Goal: Transaction & Acquisition: Subscribe to service/newsletter

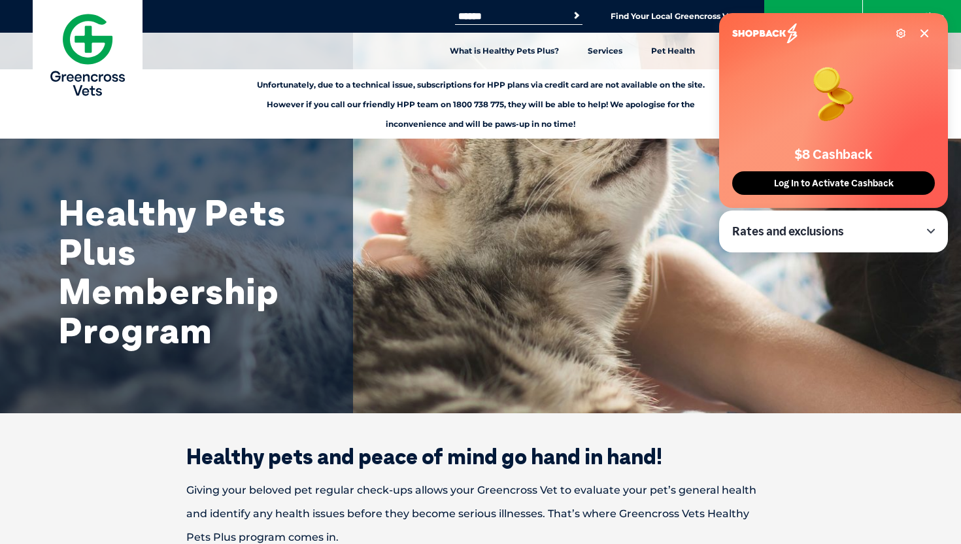
click at [921, 33] on icon at bounding box center [924, 33] width 10 height 10
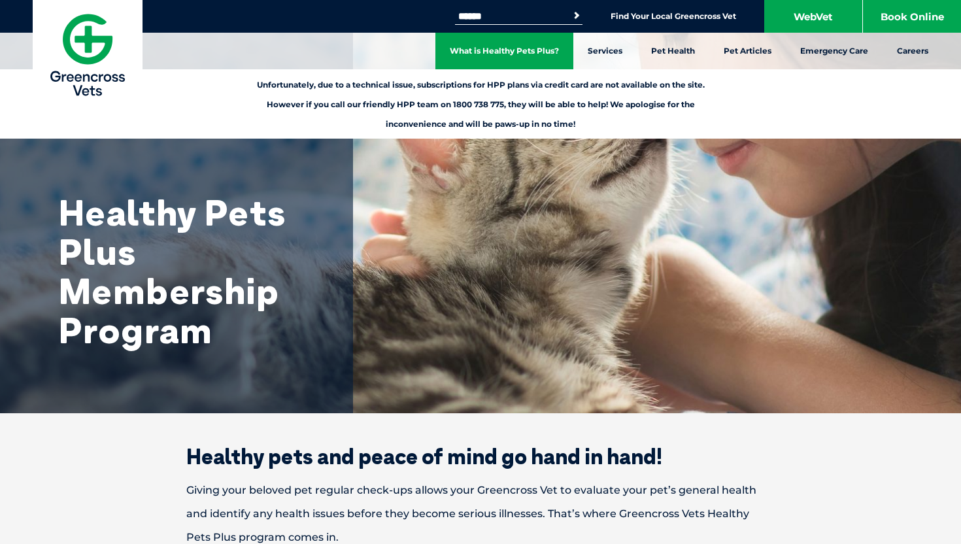
click at [505, 46] on link "What is Healthy Pets Plus?" at bounding box center [504, 51] width 138 height 37
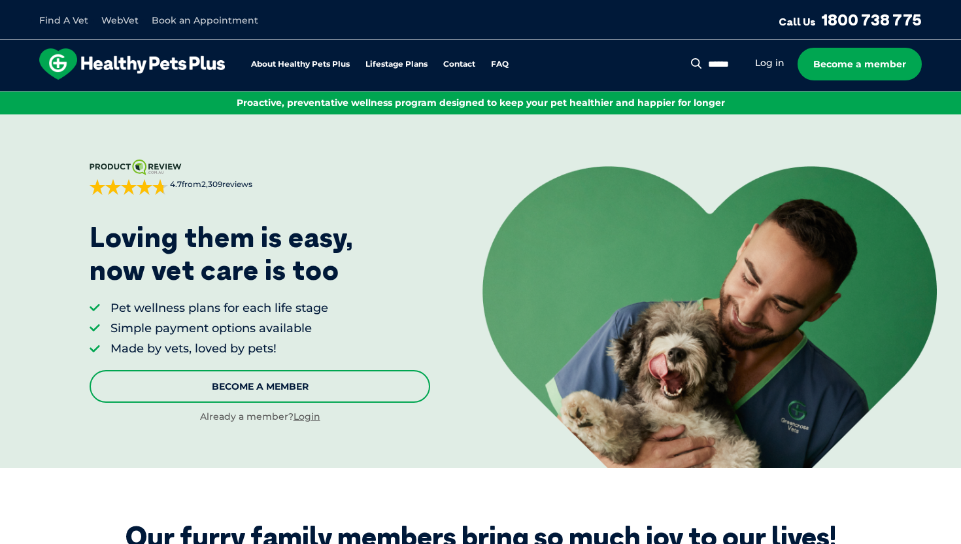
click at [333, 377] on link "Become A Member" at bounding box center [260, 386] width 341 height 33
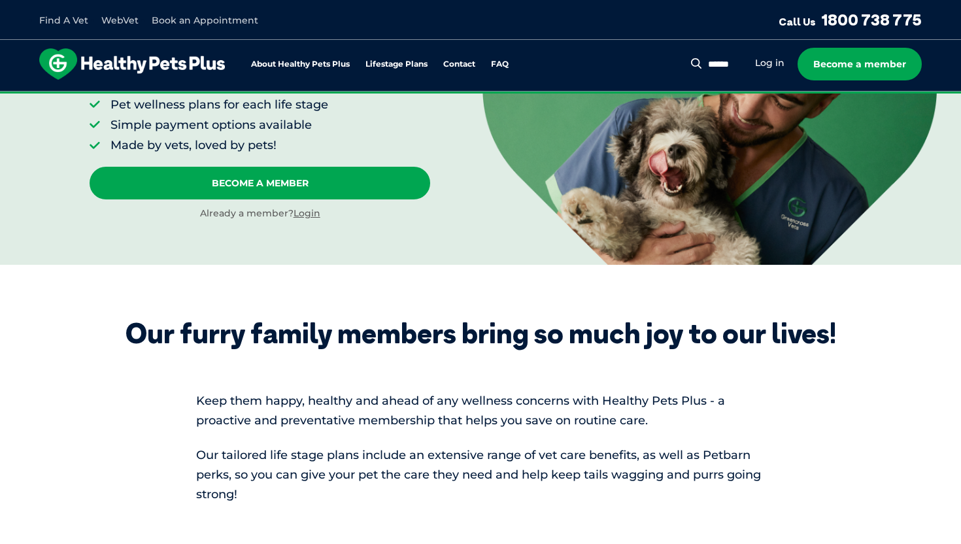
scroll to position [196, 0]
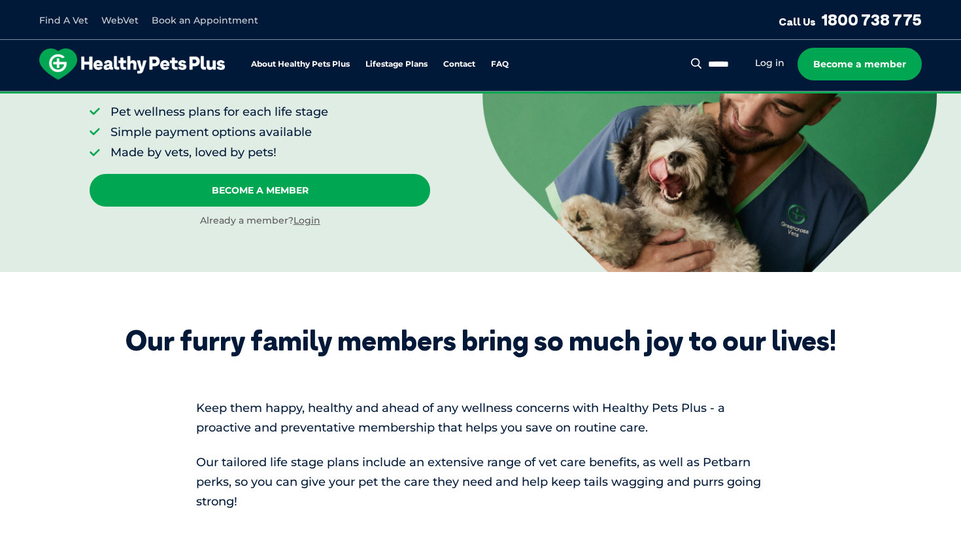
click at [773, 48] on div "Search for: Search Log in Become a member" at bounding box center [813, 64] width 217 height 33
click at [770, 67] on link "Log in" at bounding box center [769, 63] width 29 height 12
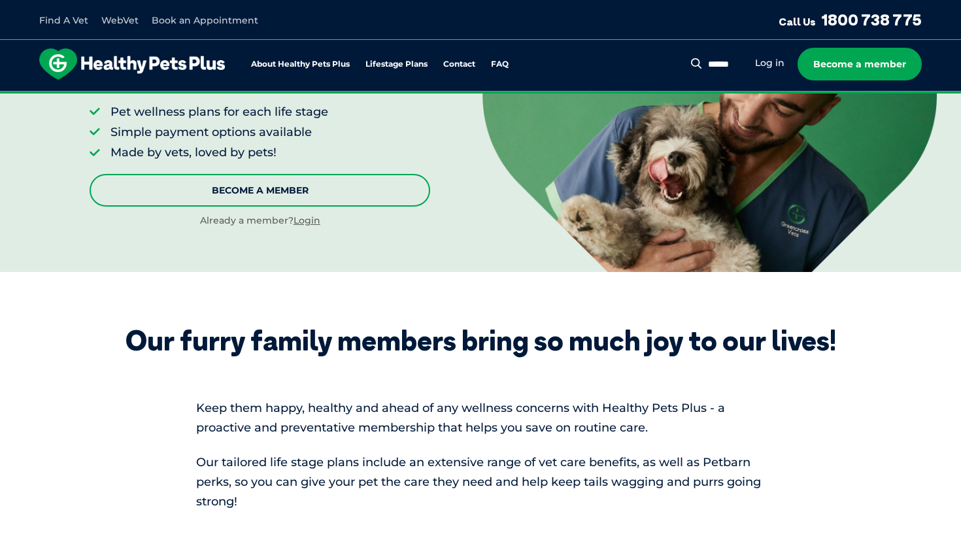
click at [284, 197] on link "Become A Member" at bounding box center [260, 190] width 341 height 33
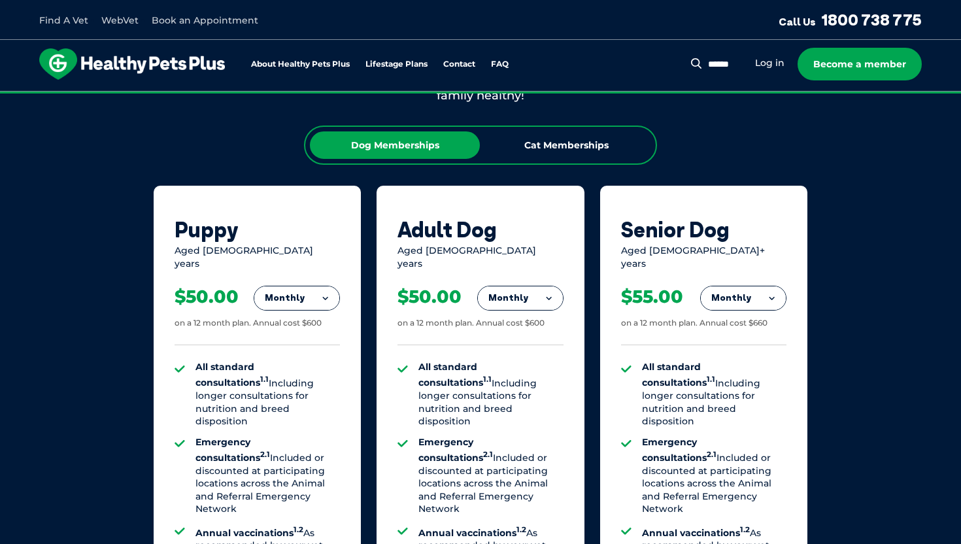
scroll to position [819, 0]
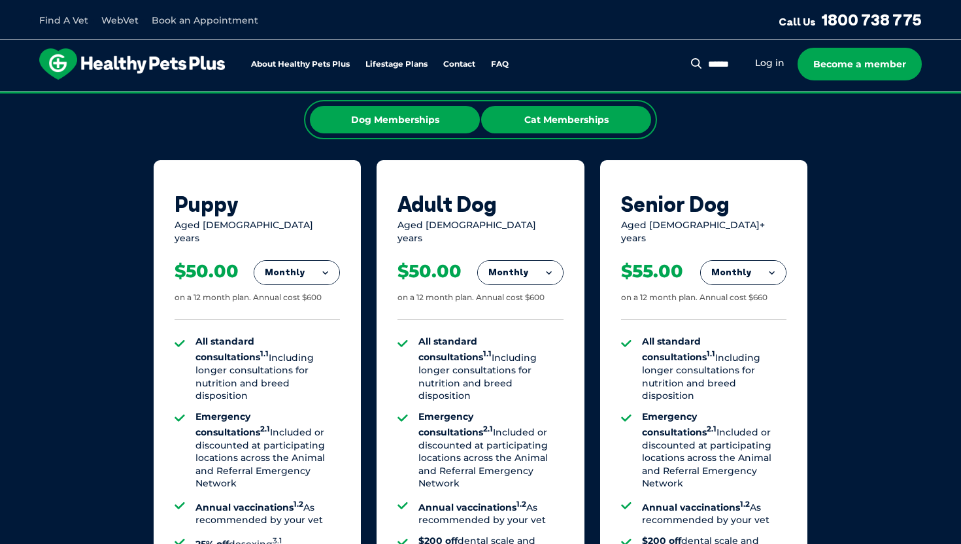
click at [573, 108] on div "Cat Memberships" at bounding box center [566, 119] width 170 height 27
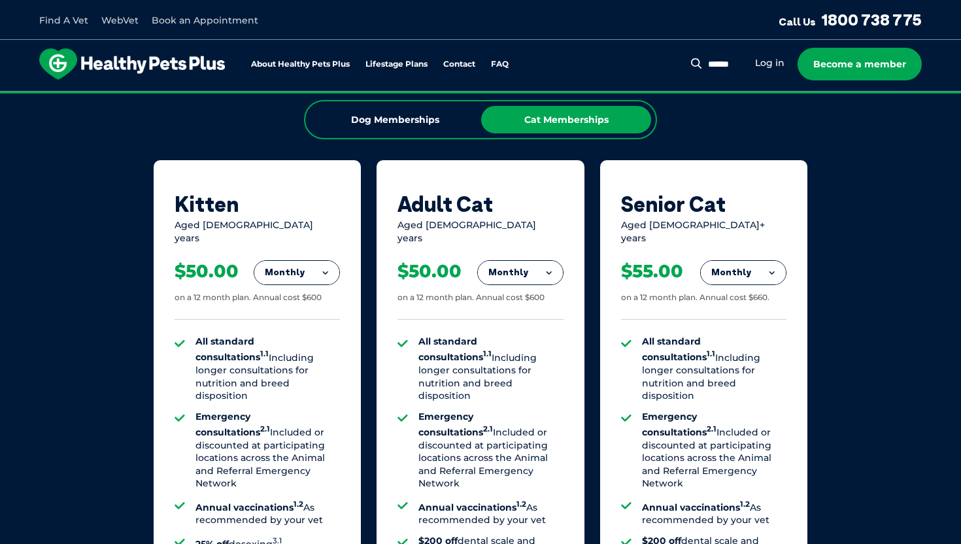
click at [500, 264] on button "Monthly" at bounding box center [520, 273] width 85 height 24
click at [504, 291] on li "Fortnightly" at bounding box center [520, 299] width 85 height 31
click at [513, 261] on button "Fortnightly" at bounding box center [517, 273] width 92 height 24
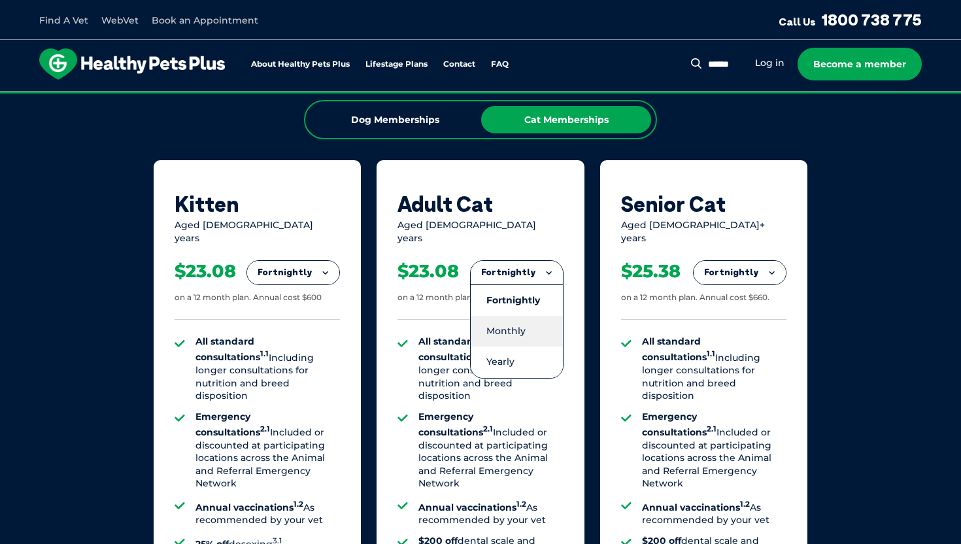
click at [513, 326] on li "Monthly" at bounding box center [517, 331] width 92 height 31
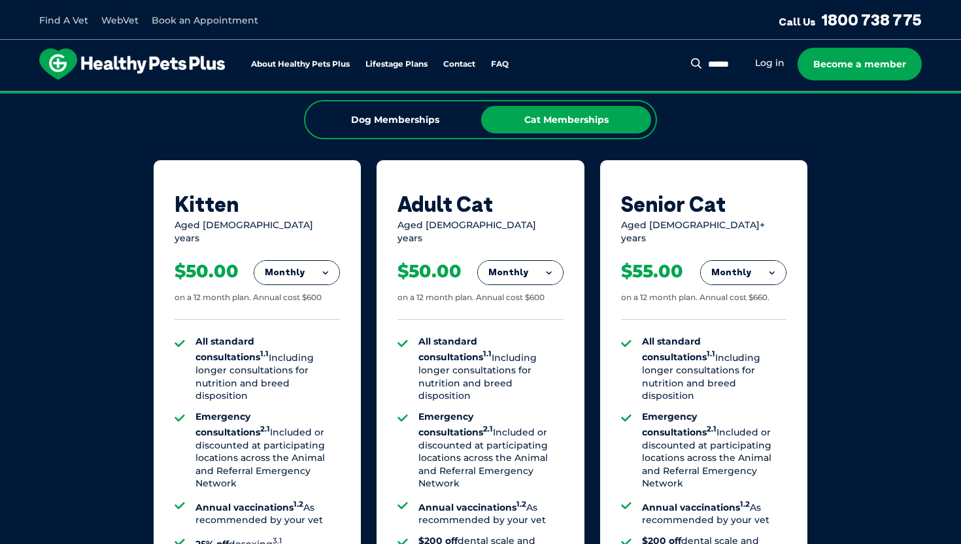
click at [522, 268] on button "Monthly" at bounding box center [520, 273] width 85 height 24
click at [517, 351] on li "Yearly" at bounding box center [520, 362] width 85 height 31
click at [527, 269] on button "Yearly" at bounding box center [520, 273] width 85 height 24
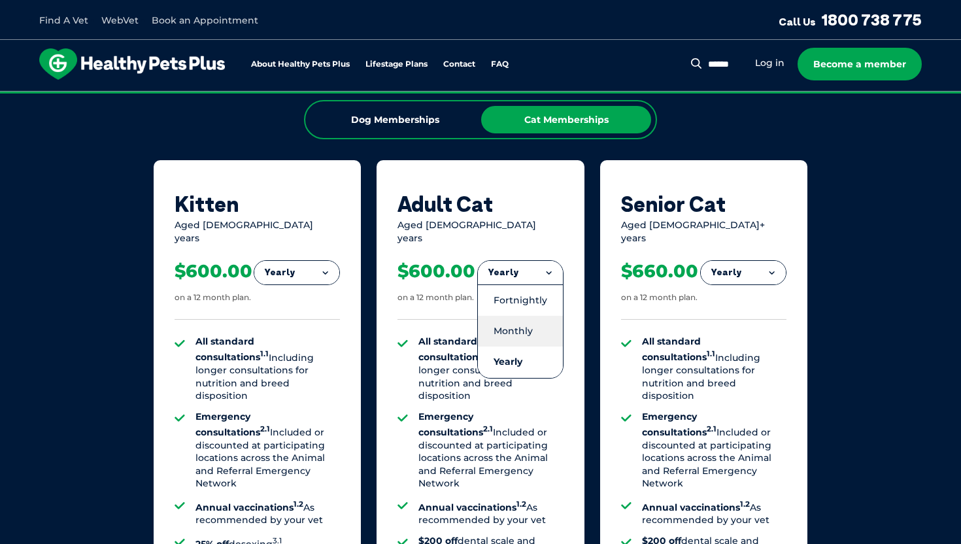
click at [525, 316] on li "Monthly" at bounding box center [520, 331] width 85 height 31
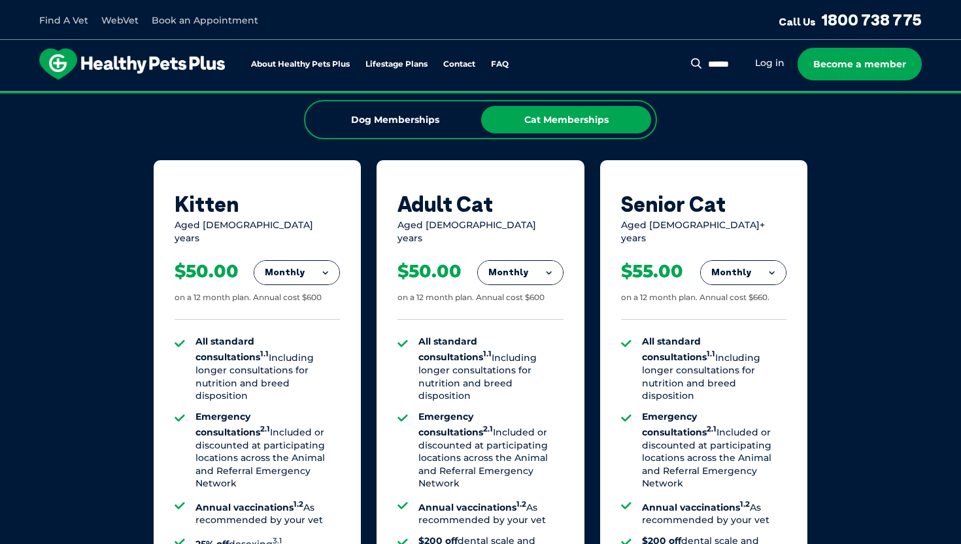
click at [524, 261] on button "Monthly" at bounding box center [520, 273] width 85 height 24
click at [522, 288] on li "Fortnightly" at bounding box center [520, 299] width 85 height 31
click at [518, 270] on button "Fortnightly" at bounding box center [517, 273] width 92 height 24
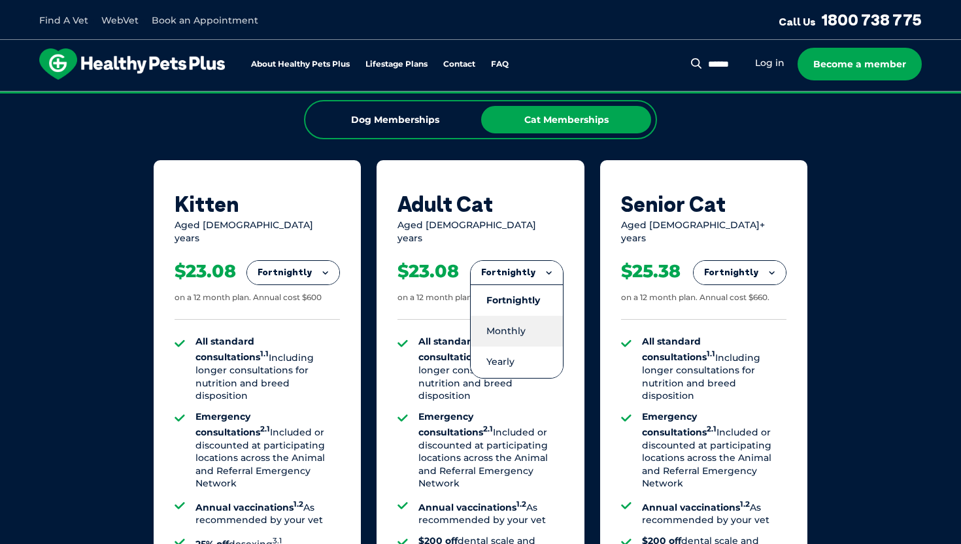
click at [522, 319] on li "Monthly" at bounding box center [517, 331] width 92 height 31
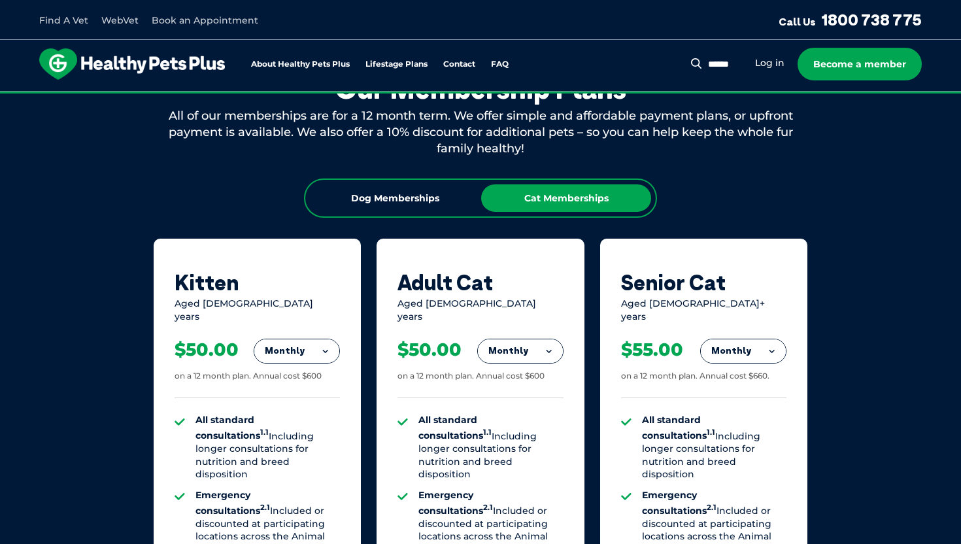
scroll to position [754, 0]
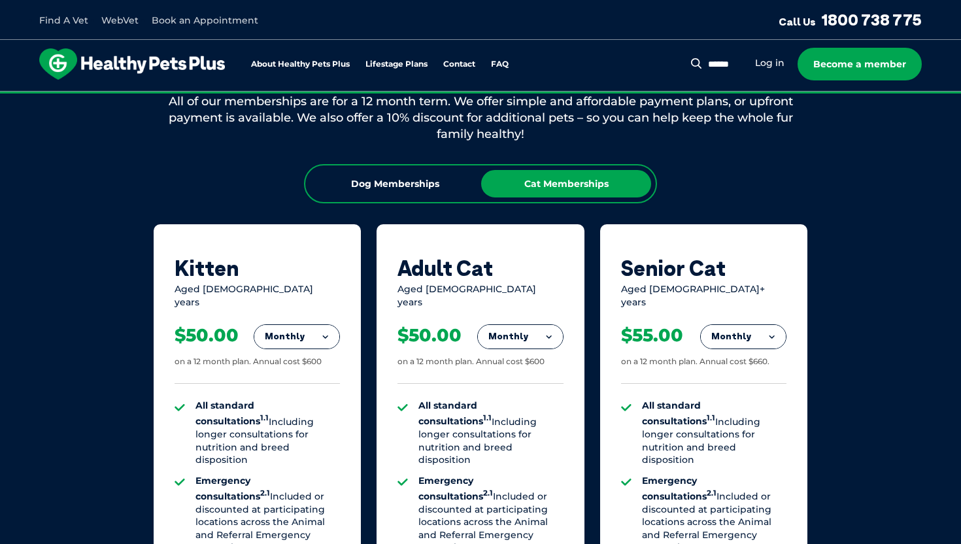
click at [524, 325] on button "Monthly" at bounding box center [520, 337] width 85 height 24
click at [513, 352] on li "Fortnightly" at bounding box center [520, 363] width 85 height 31
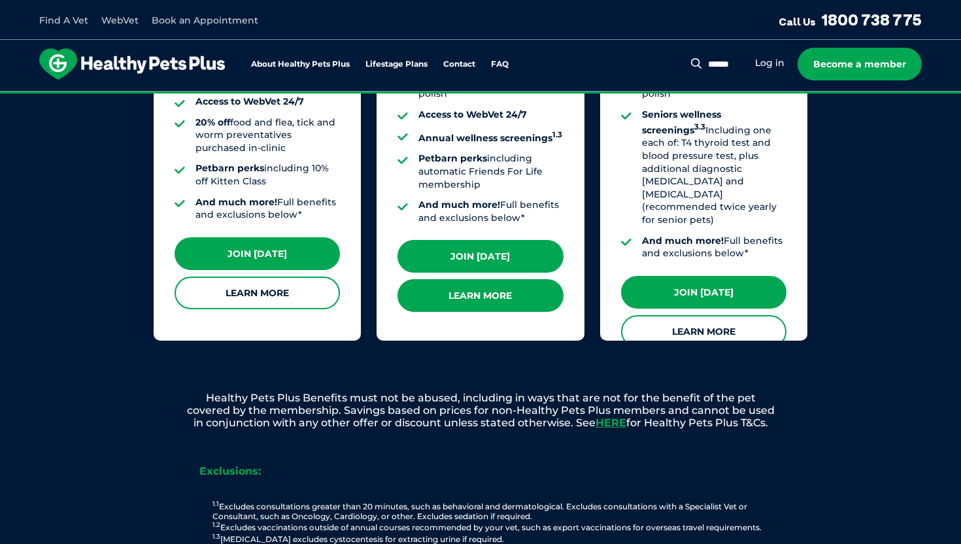
scroll to position [1289, 0]
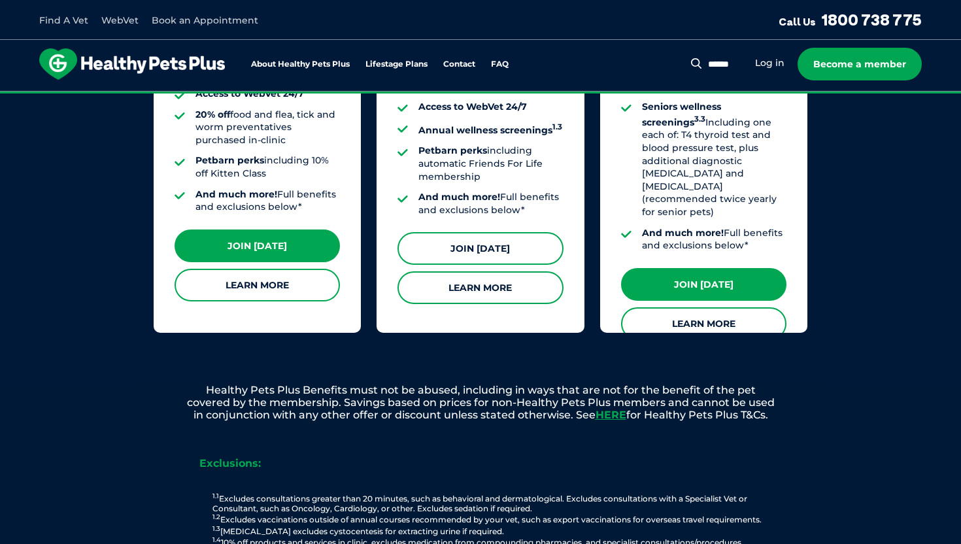
click at [486, 248] on link "Join [DATE]" at bounding box center [480, 248] width 165 height 33
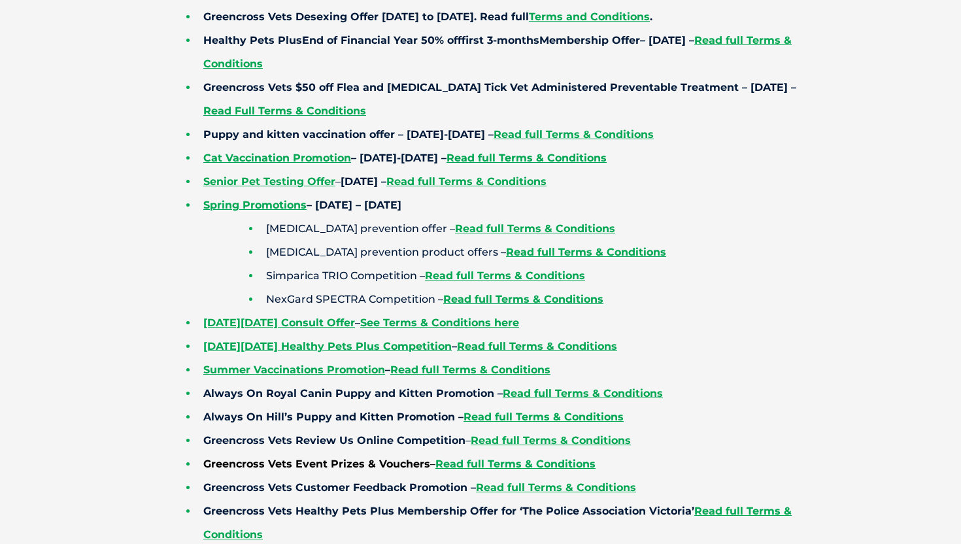
scroll to position [672, 0]
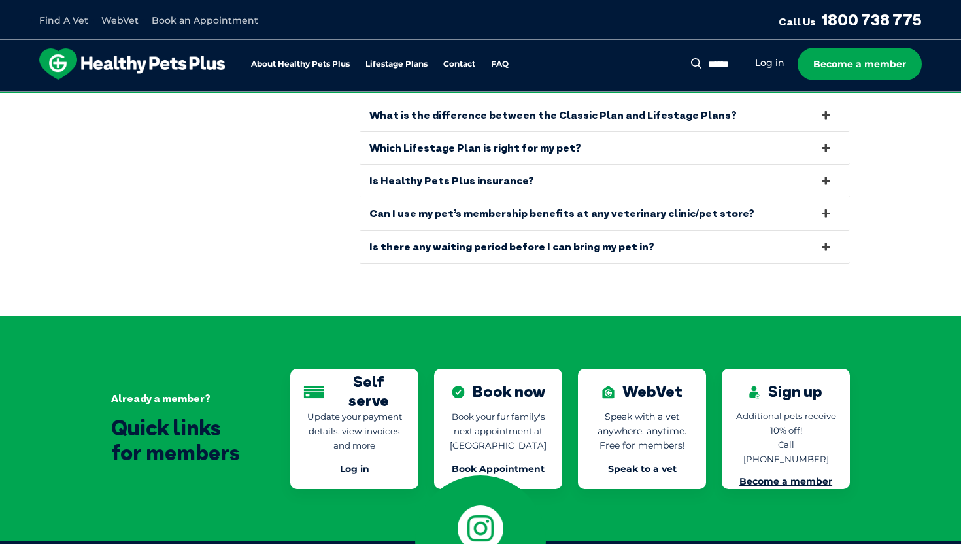
scroll to position [2752, 0]
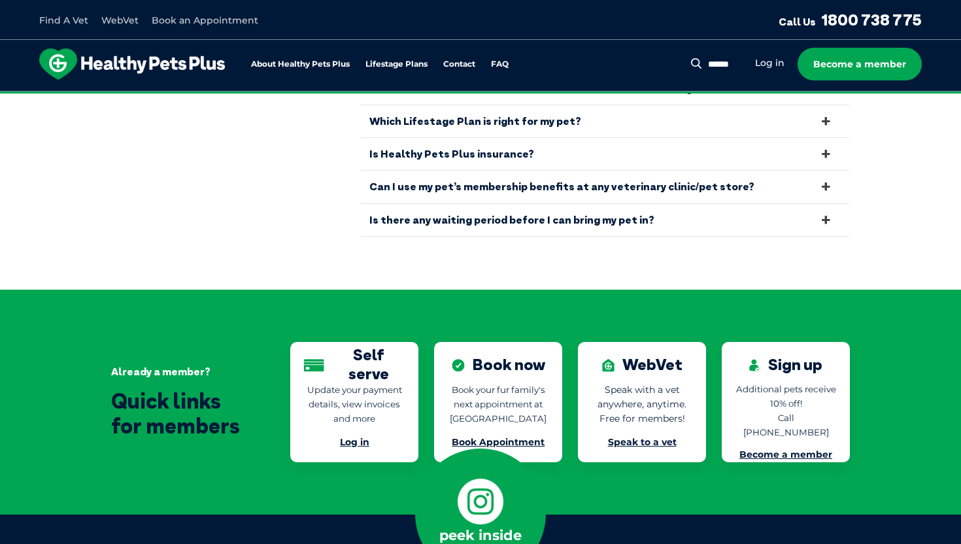
click at [584, 204] on link "Is there any waiting period before I can bring my pet in?" at bounding box center [605, 220] width 490 height 32
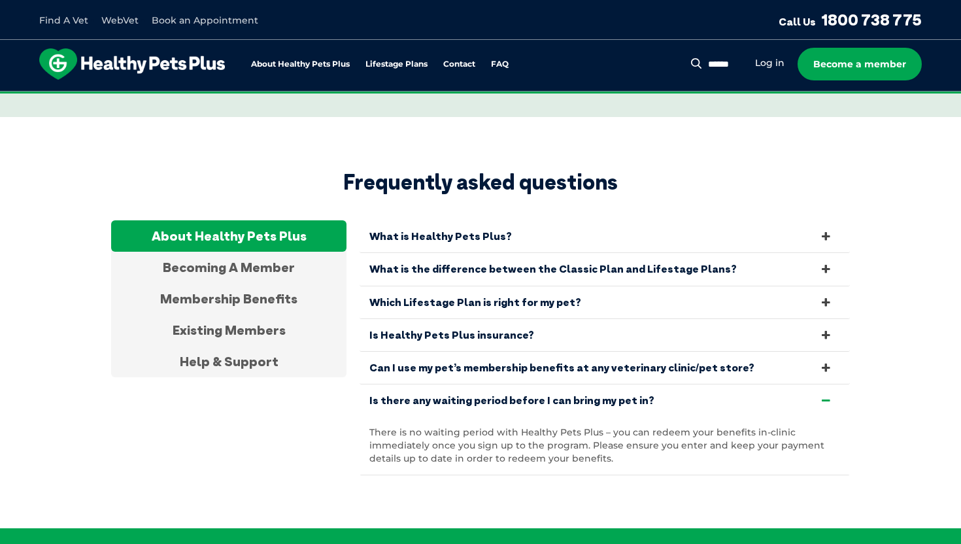
scroll to position [2355, 0]
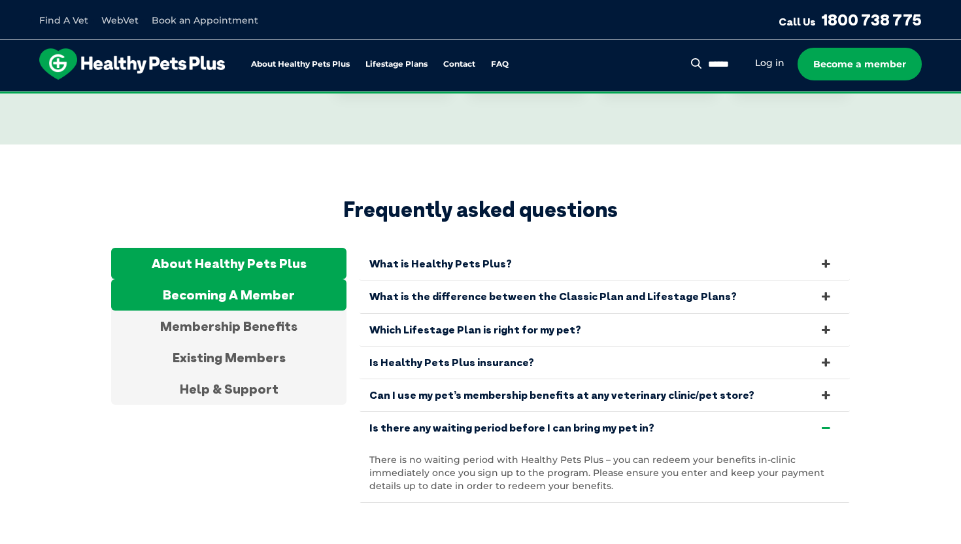
click at [274, 281] on div "Becoming A Member" at bounding box center [228, 294] width 235 height 31
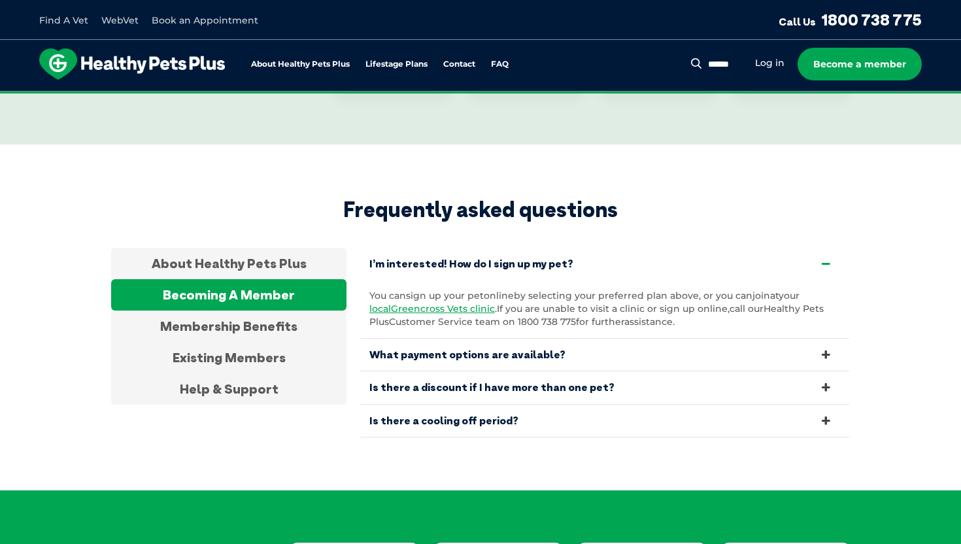
click at [394, 348] on link "What payment options are available?" at bounding box center [605, 355] width 490 height 32
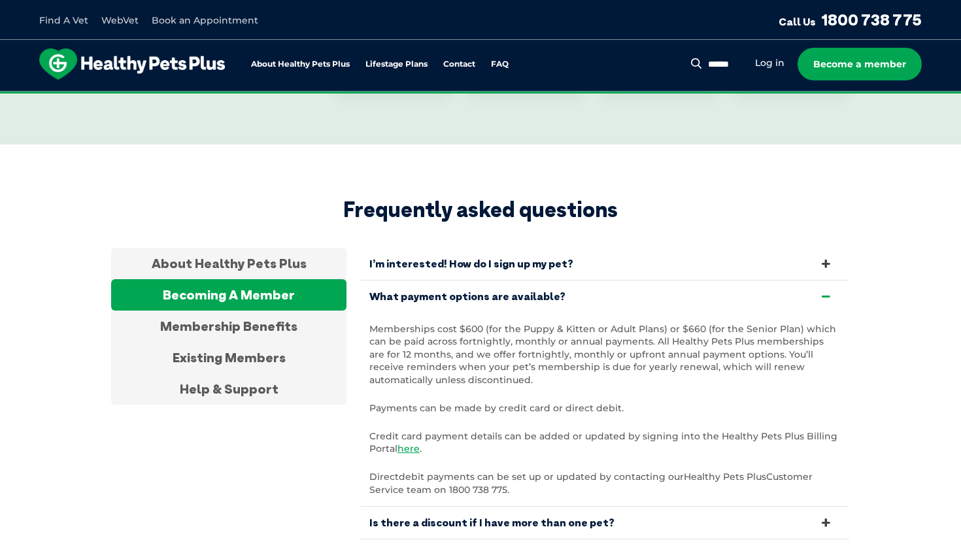
click at [436, 280] on link "What payment options are available?" at bounding box center [605, 296] width 490 height 32
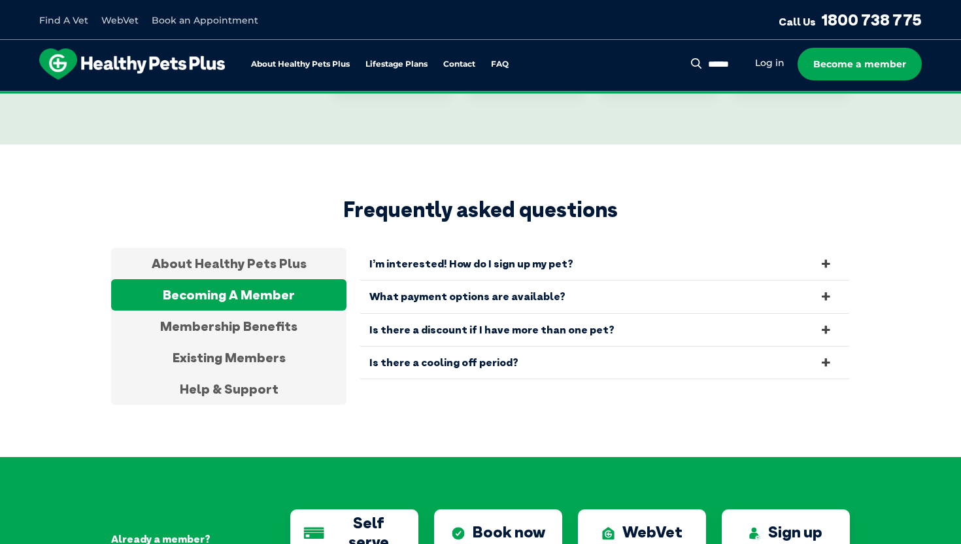
click at [437, 314] on link "Is there a discount if I have more than one pet?" at bounding box center [605, 330] width 490 height 32
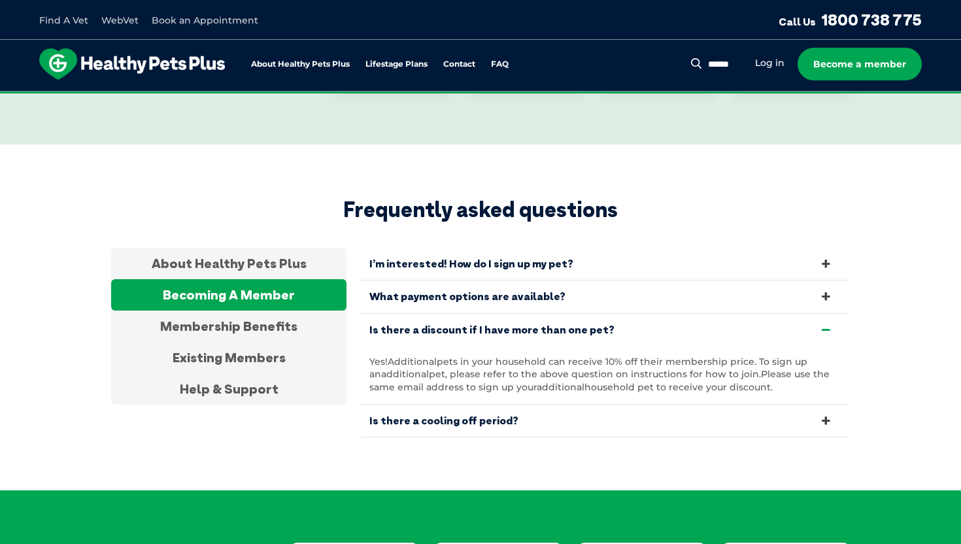
click at [437, 314] on link "Is there a discount if I have more than one pet?" at bounding box center [605, 330] width 490 height 32
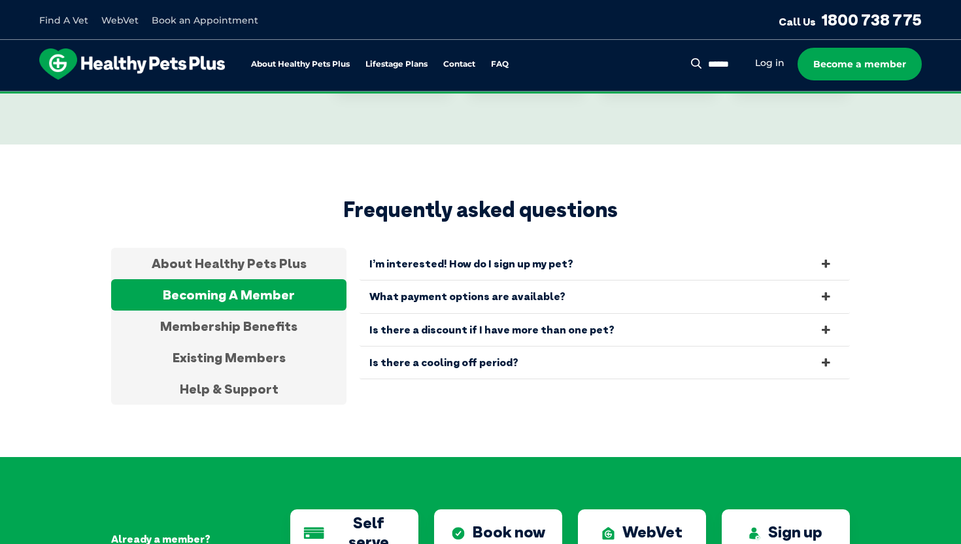
click at [430, 347] on link "Is there a cooling off period?" at bounding box center [605, 363] width 490 height 32
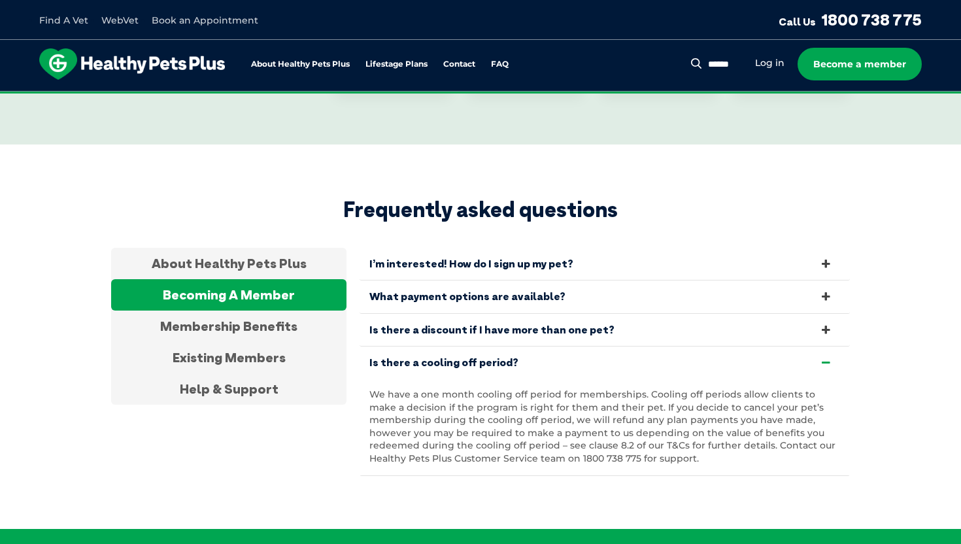
click at [430, 347] on link "Is there a cooling off period?" at bounding box center [605, 363] width 490 height 32
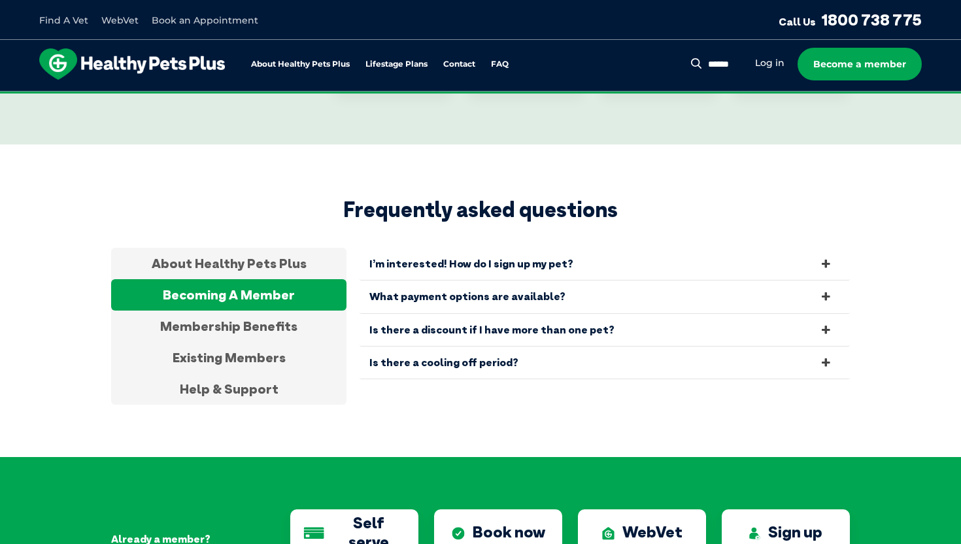
click at [267, 282] on div "Becoming A Member" at bounding box center [228, 294] width 235 height 31
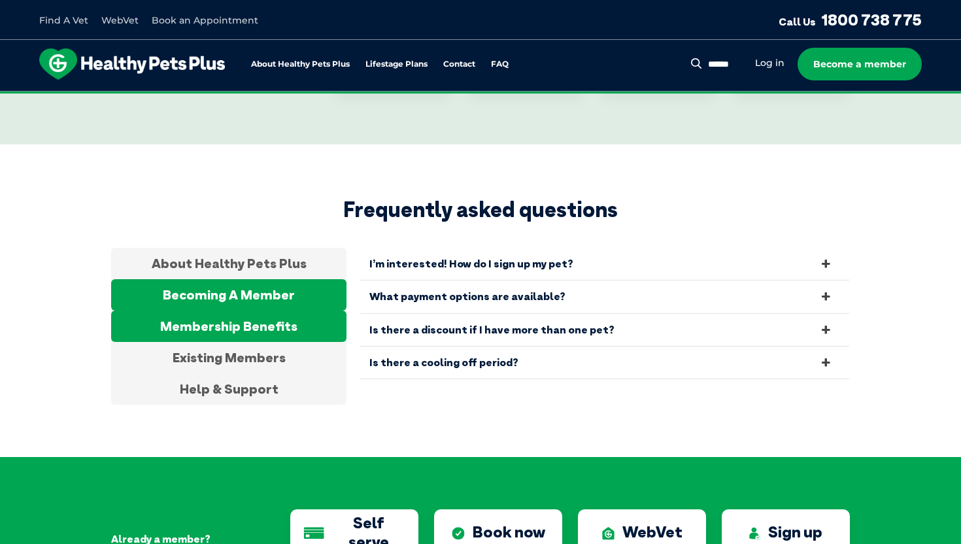
click at [256, 311] on div "Membership Benefits" at bounding box center [228, 326] width 235 height 31
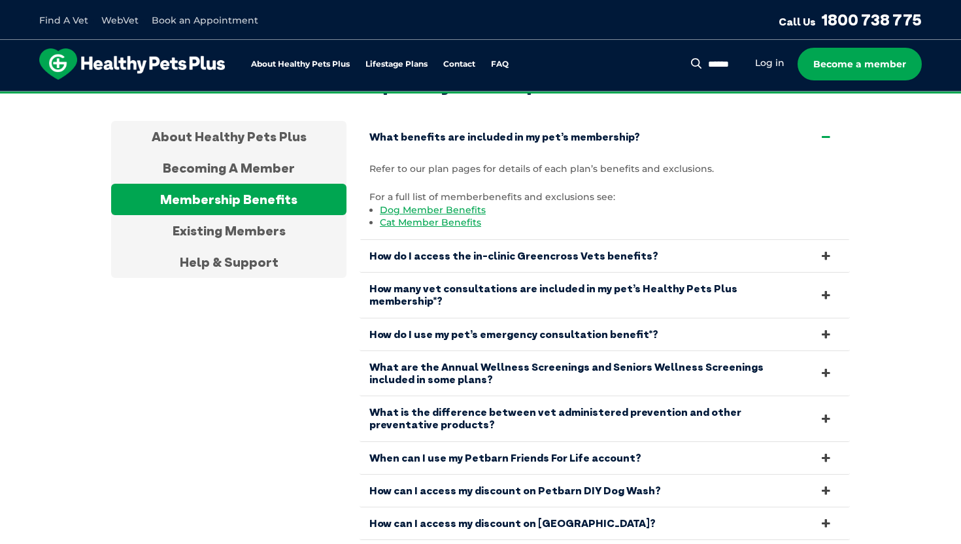
scroll to position [2494, 0]
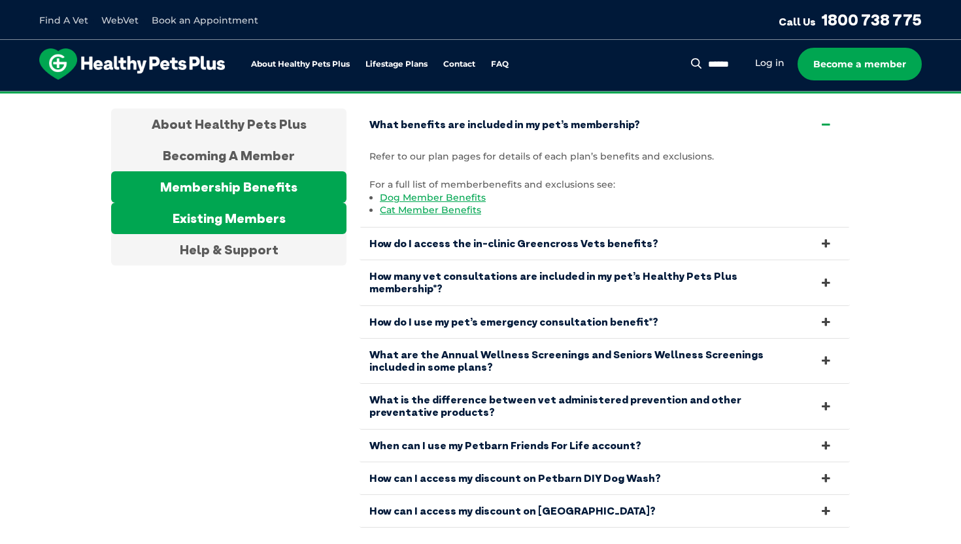
click at [309, 203] on div "Existing Members" at bounding box center [228, 218] width 235 height 31
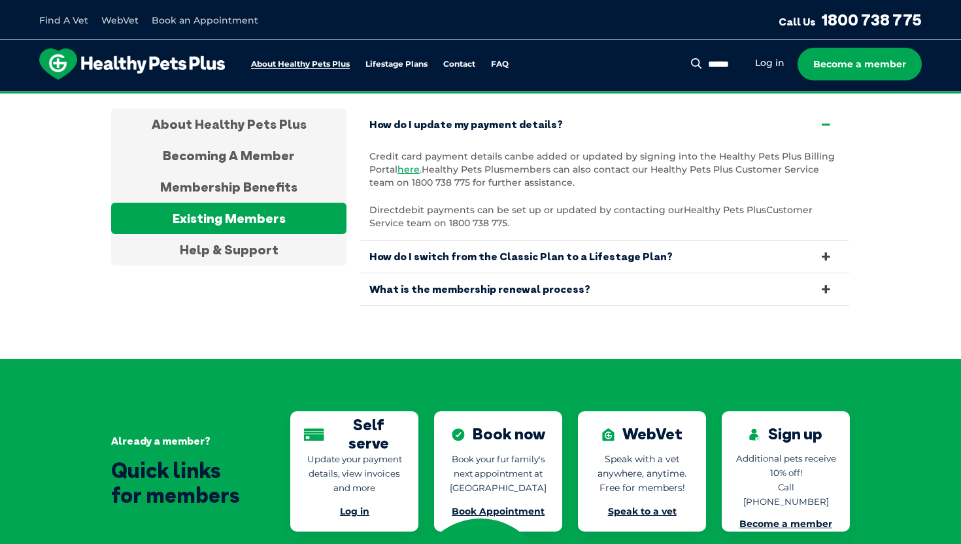
click at [309, 65] on link "About Healthy Pets Plus" at bounding box center [300, 64] width 99 height 8
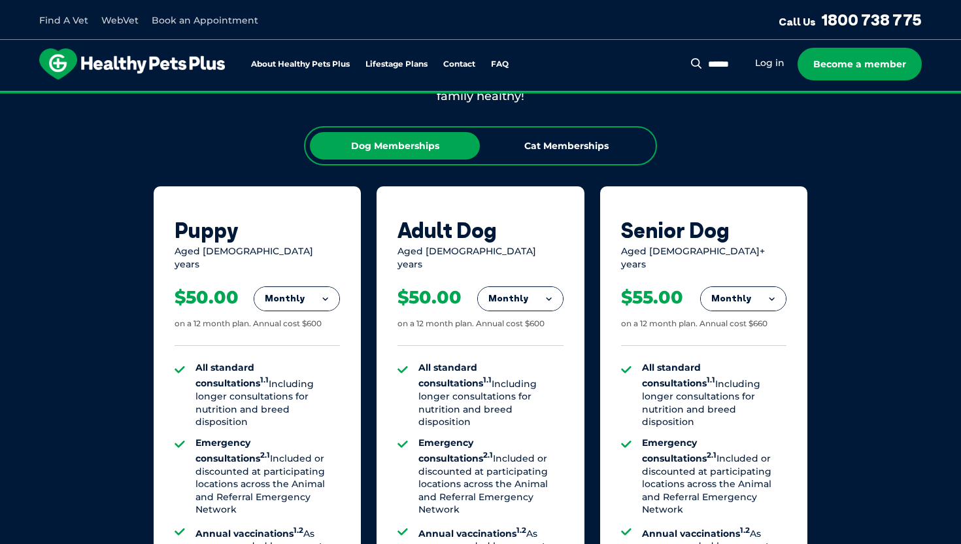
scroll to position [811, 0]
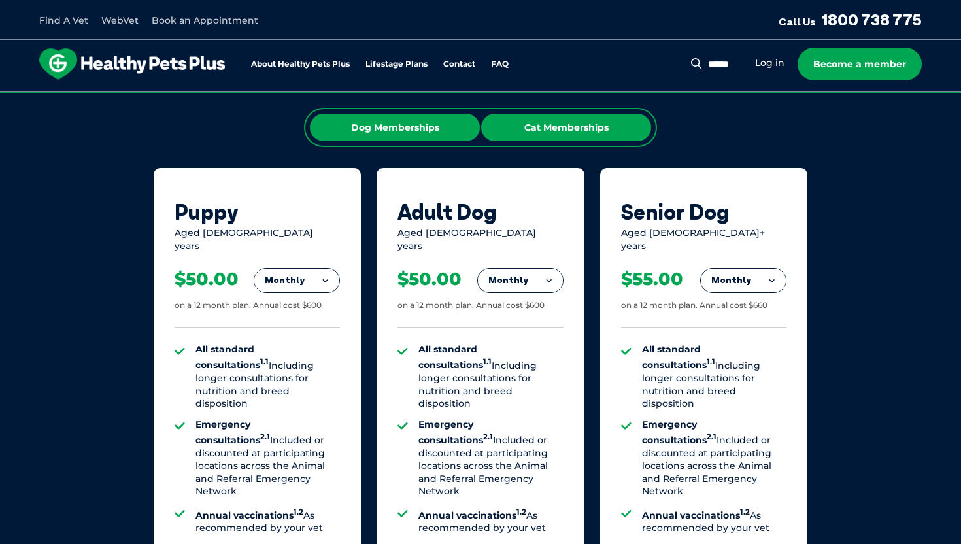
click at [541, 129] on div "Cat Memberships" at bounding box center [566, 127] width 170 height 27
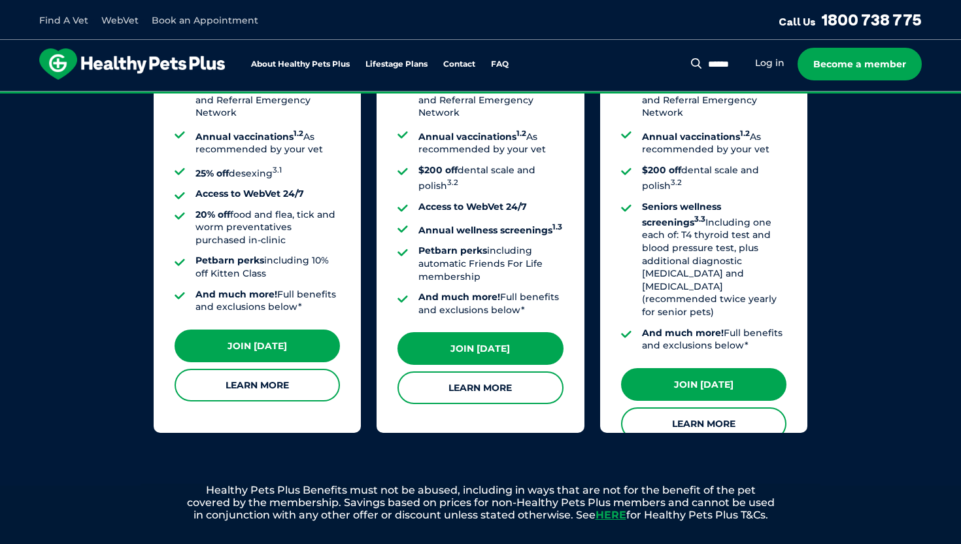
scroll to position [1217, 0]
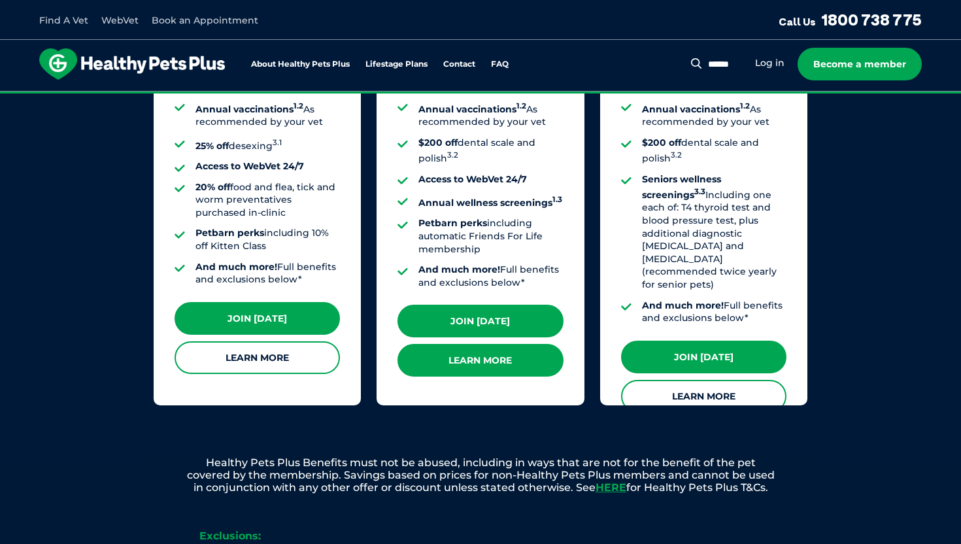
click at [515, 353] on link "Learn More" at bounding box center [480, 360] width 165 height 33
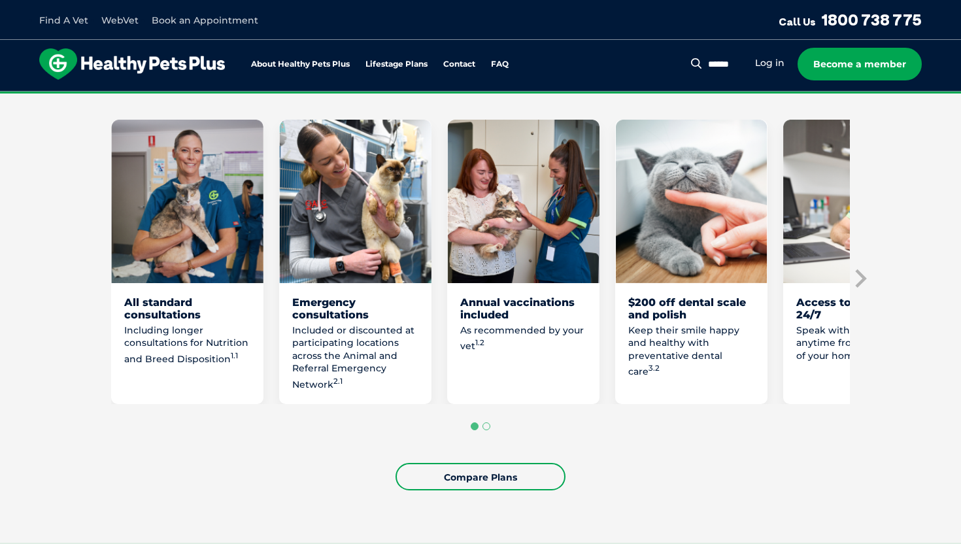
scroll to position [707, 0]
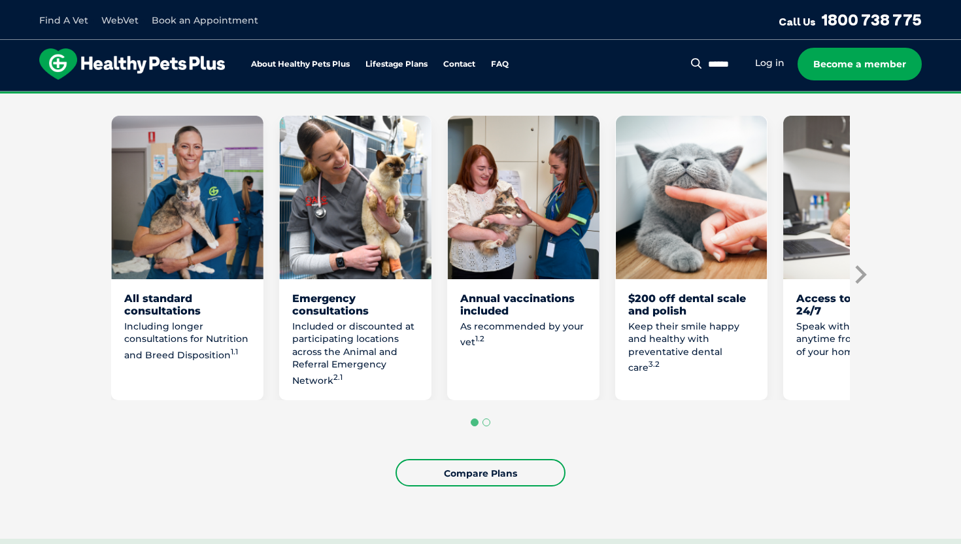
click at [856, 268] on icon "Next slide" at bounding box center [860, 275] width 20 height 20
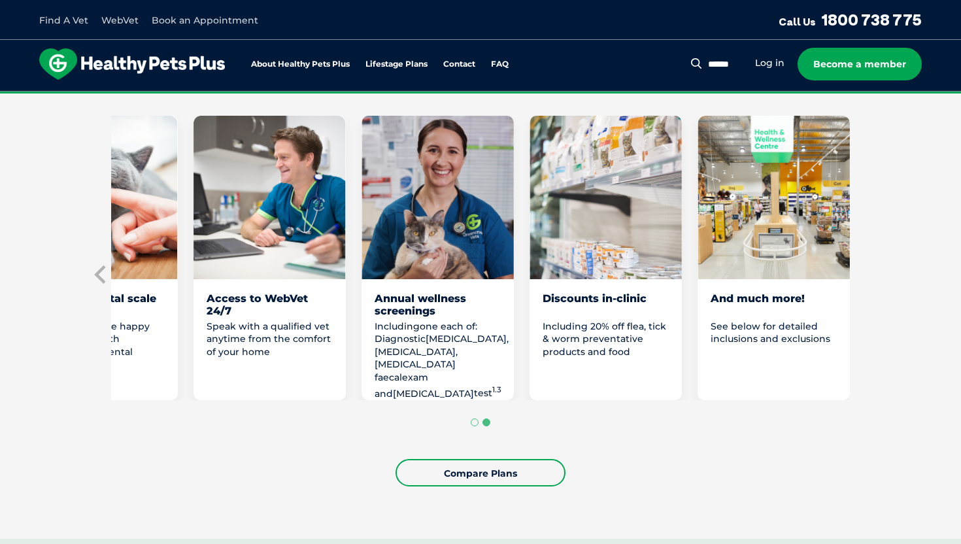
click at [856, 267] on section "Love them from their purr to their paws with Healthy Pets Plus Adult Our feline…" at bounding box center [480, 215] width 961 height 648
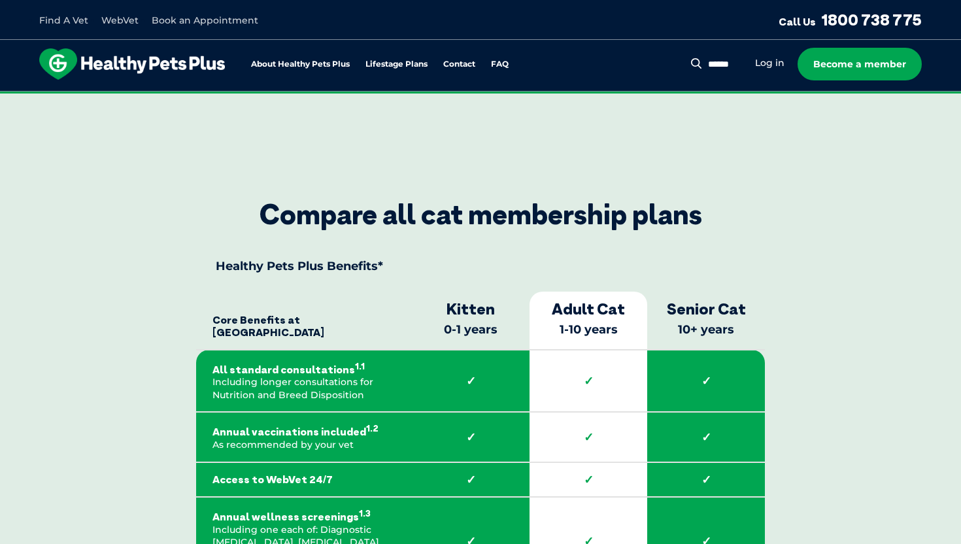
scroll to position [1795, 0]
